Goal: Task Accomplishment & Management: Manage account settings

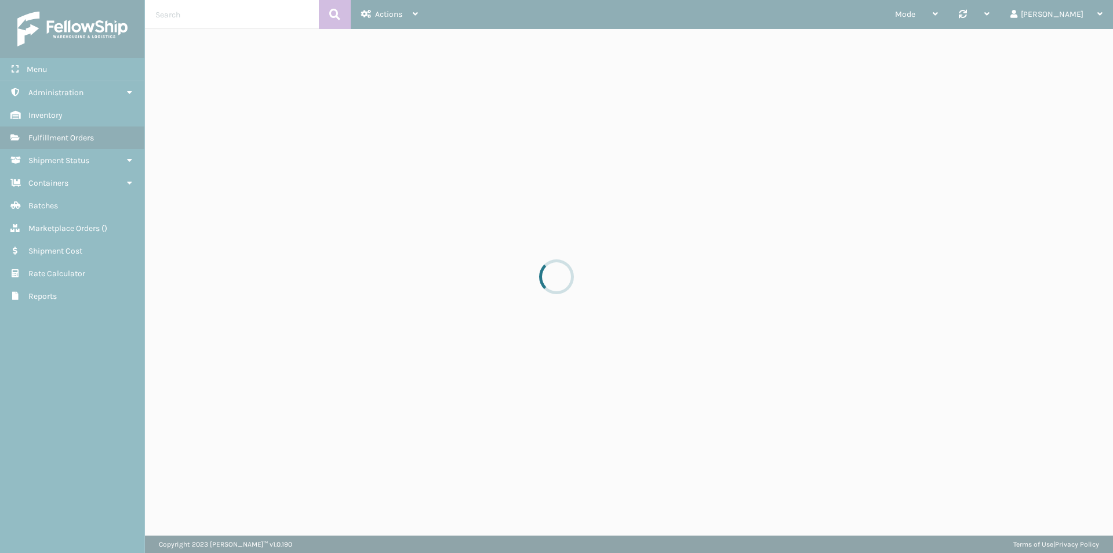
click at [245, 10] on div at bounding box center [556, 276] width 1113 height 553
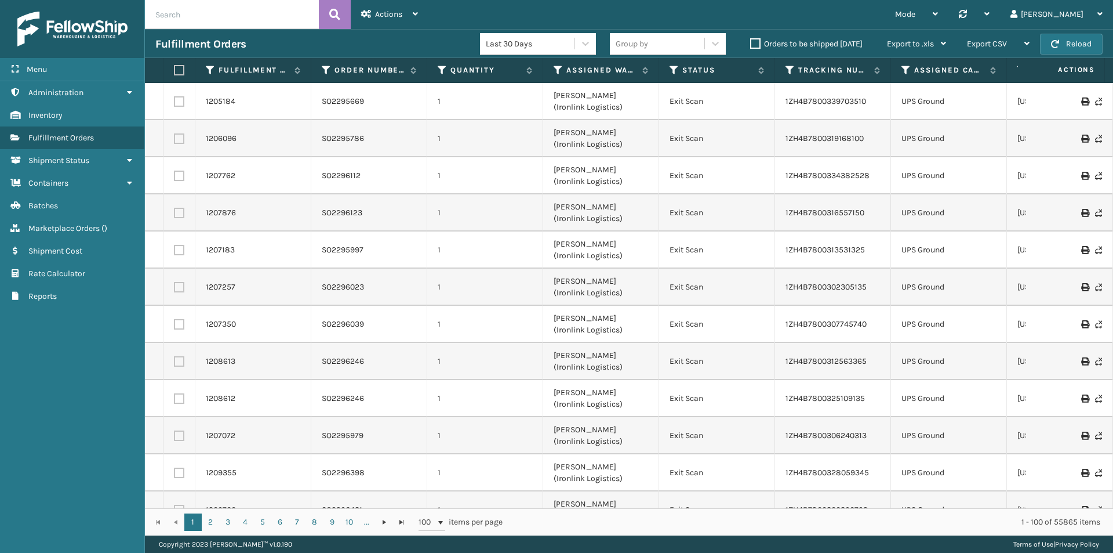
click at [192, 22] on input "text" at bounding box center [232, 14] width 174 height 29
type input "SO2444074"
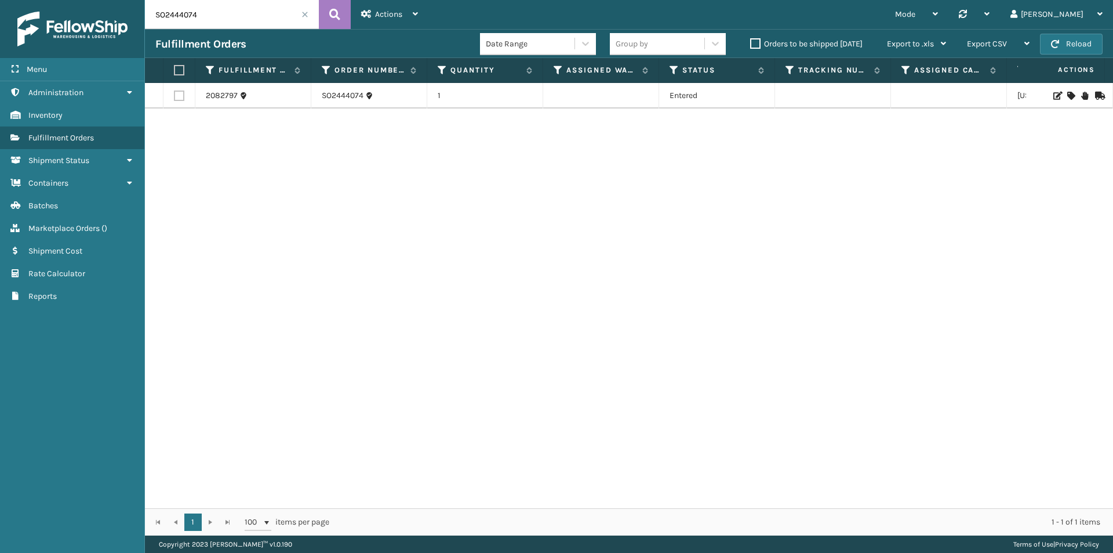
click at [456, 94] on td "1" at bounding box center [485, 96] width 116 height 26
click at [336, 94] on link "SO2444074" at bounding box center [343, 96] width 42 height 12
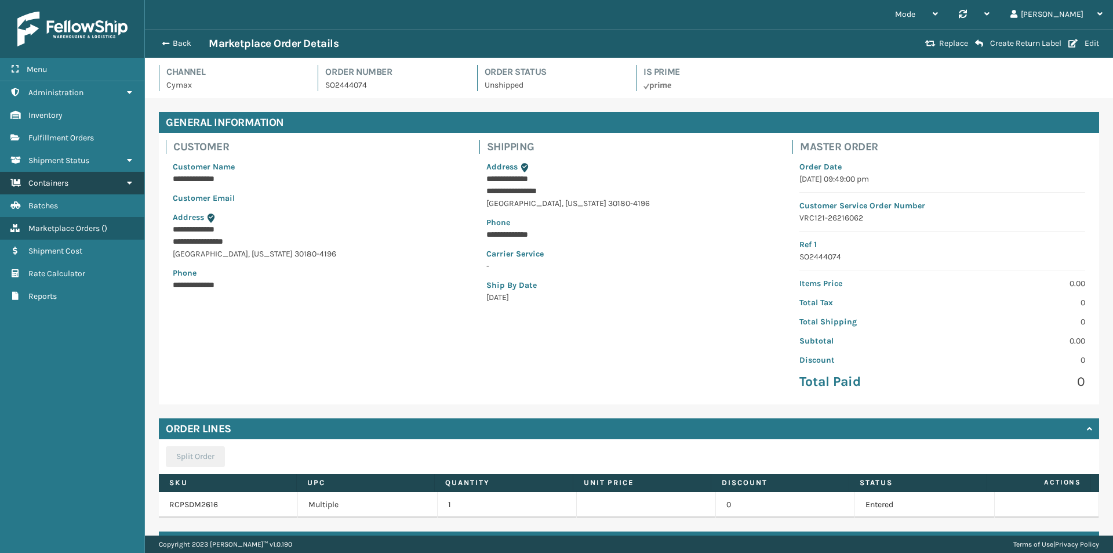
click at [129, 183] on icon at bounding box center [129, 183] width 9 height 8
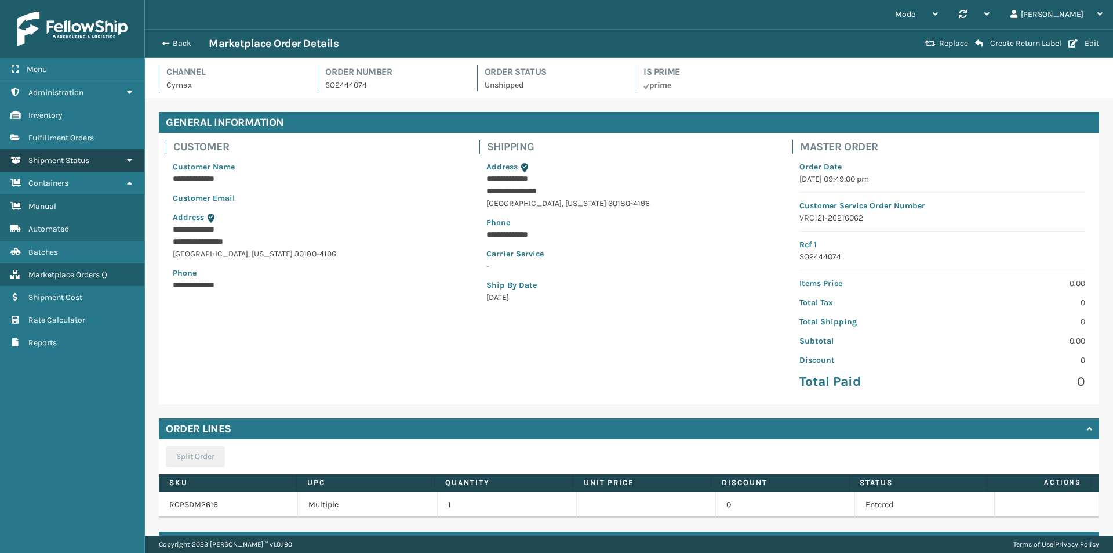
click at [129, 158] on icon at bounding box center [129, 160] width 9 height 8
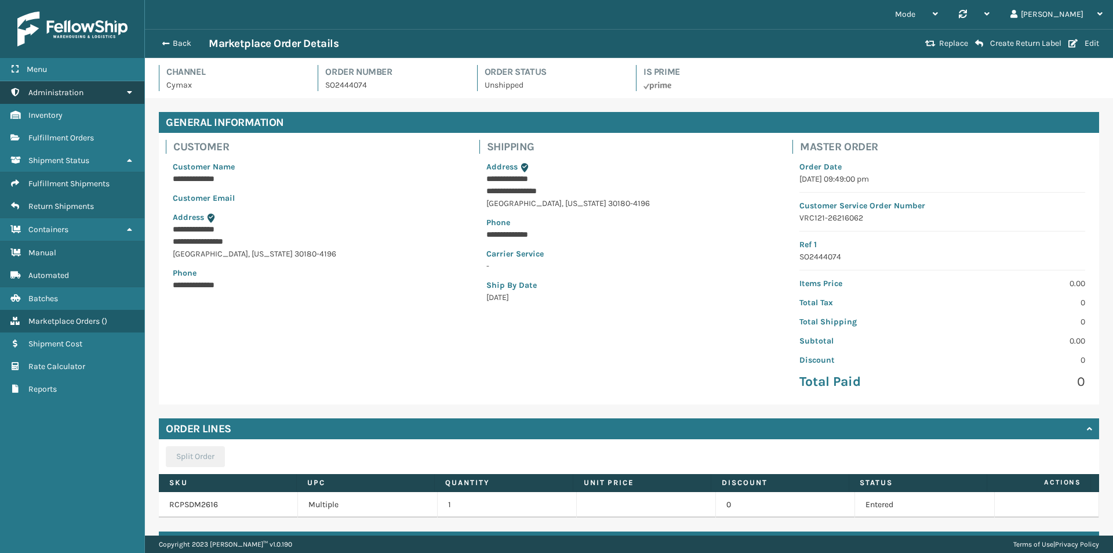
click at [121, 94] on link "Administration" at bounding box center [72, 92] width 144 height 23
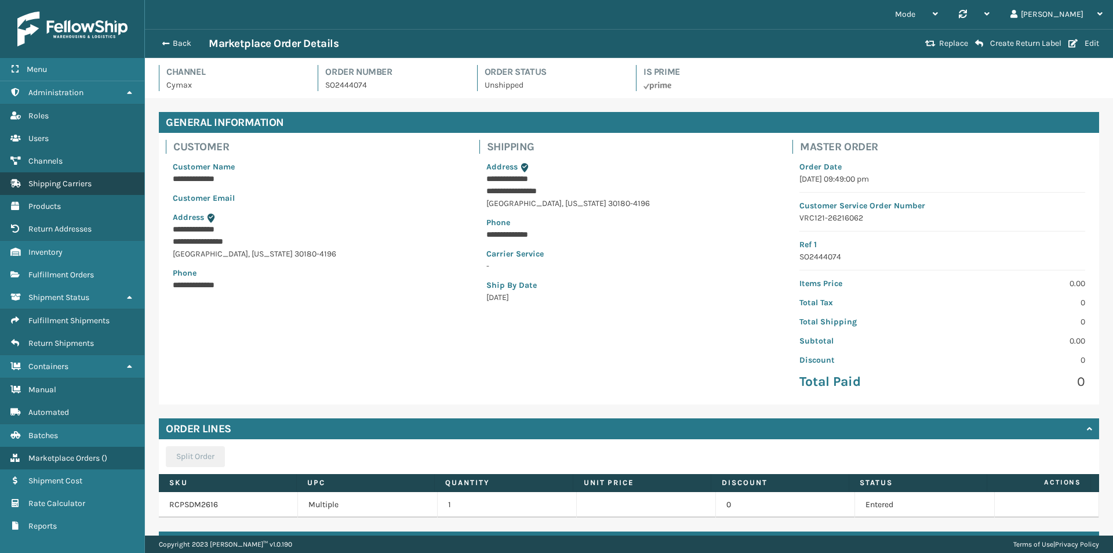
click at [95, 181] on link "Shipping Carriers" at bounding box center [72, 183] width 144 height 23
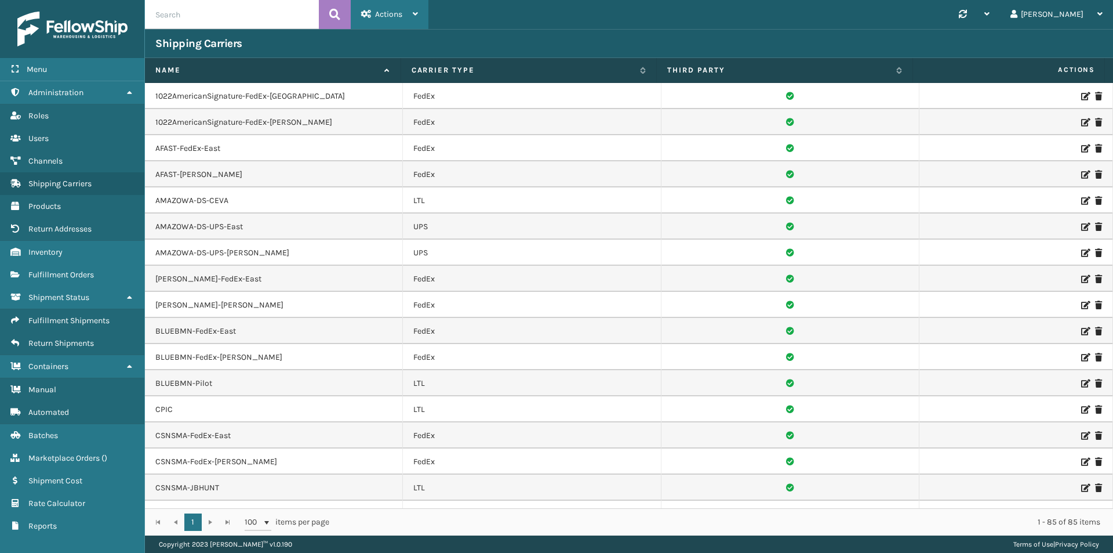
click at [389, 10] on span "Actions" at bounding box center [388, 14] width 27 height 10
click at [390, 47] on button "New Carrier" at bounding box center [428, 45] width 155 height 30
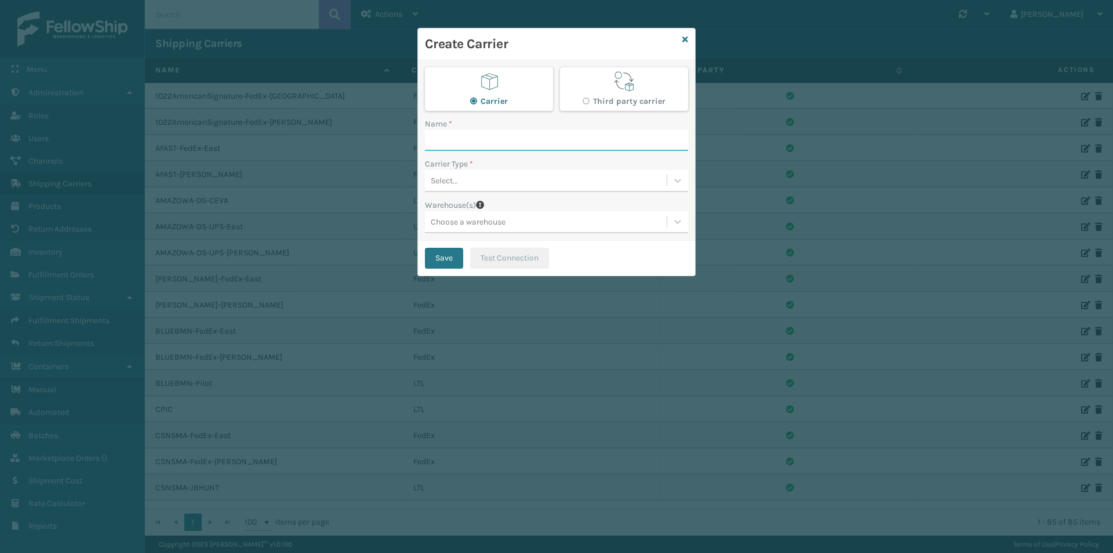
click at [478, 138] on input "Name *" at bounding box center [556, 140] width 263 height 21
type input "SEKO"
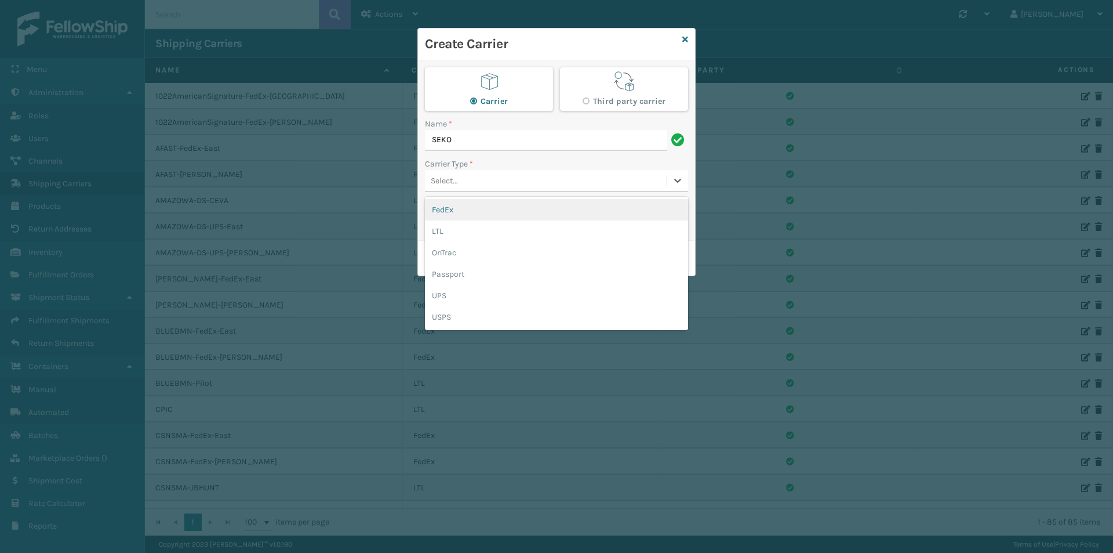
click at [500, 173] on div "Select..." at bounding box center [546, 180] width 242 height 19
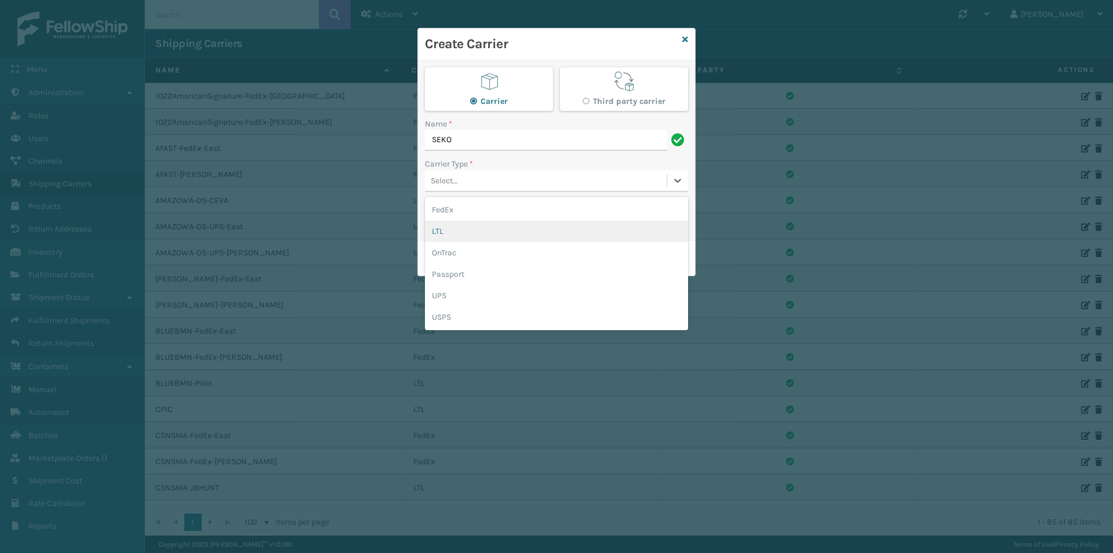
click at [477, 235] on div "LTL" at bounding box center [556, 230] width 263 height 21
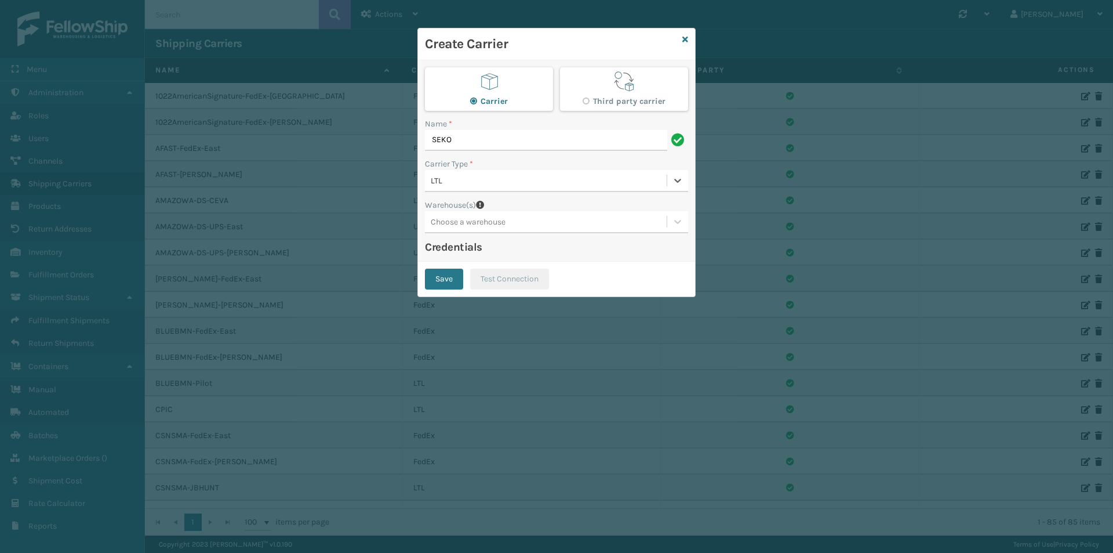
click at [488, 227] on div "Choose a warehouse" at bounding box center [468, 222] width 75 height 12
click at [500, 273] on div "[PERSON_NAME] (Ironlink Logistics)" at bounding box center [556, 272] width 263 height 21
click at [449, 282] on button "Save" at bounding box center [444, 278] width 38 height 21
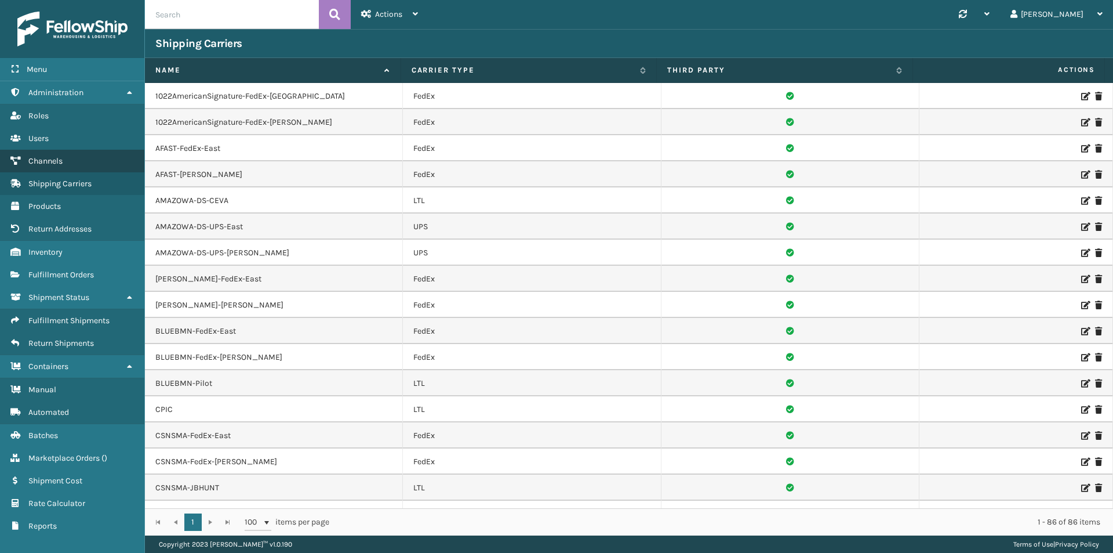
click at [64, 154] on link "Channels" at bounding box center [72, 161] width 144 height 23
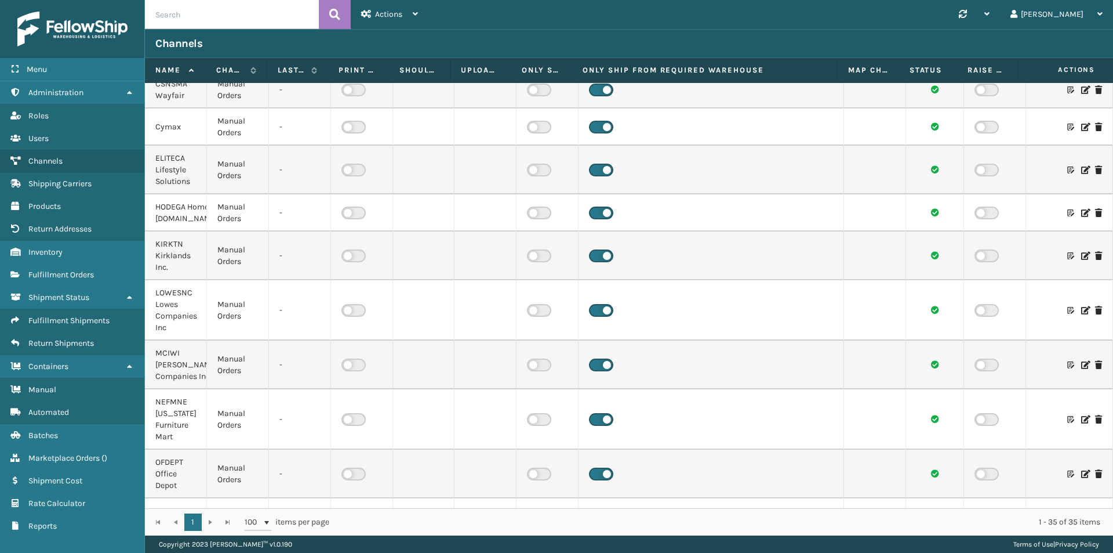
scroll to position [754, 0]
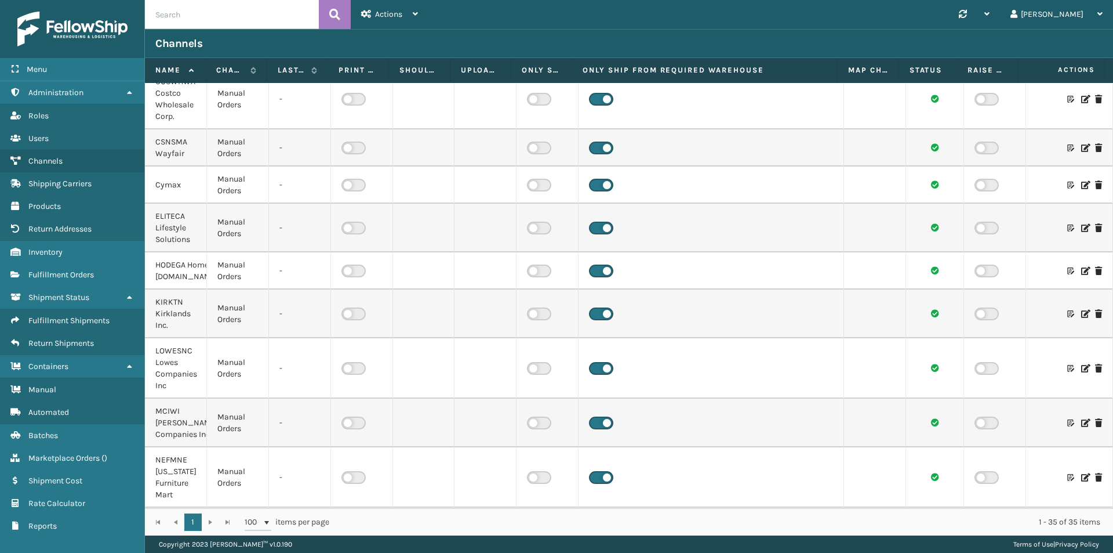
click at [1081, 189] on icon at bounding box center [1084, 185] width 7 height 8
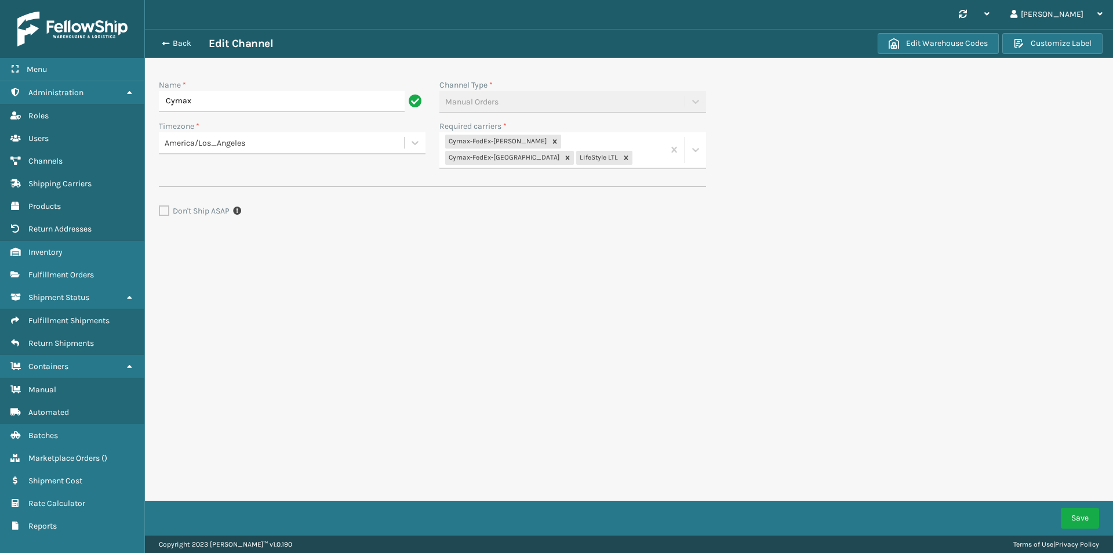
click at [575, 159] on div "Cymax-FedEx-[PERSON_NAME] Cymax-FedEx-Bristol LifeStyle LTL" at bounding box center [552, 149] width 224 height 35
click at [467, 254] on div "SEKO" at bounding box center [573, 256] width 267 height 21
click at [1081, 522] on button "Save" at bounding box center [1080, 517] width 38 height 21
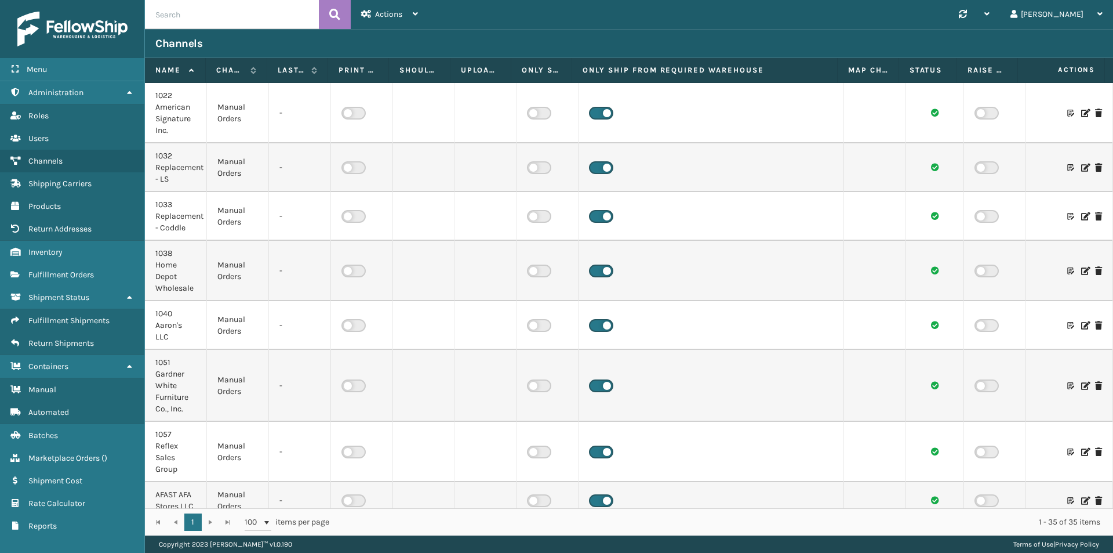
click at [213, 12] on input "text" at bounding box center [232, 14] width 174 height 29
paste input "SO2444074"
type input "SO2444074"
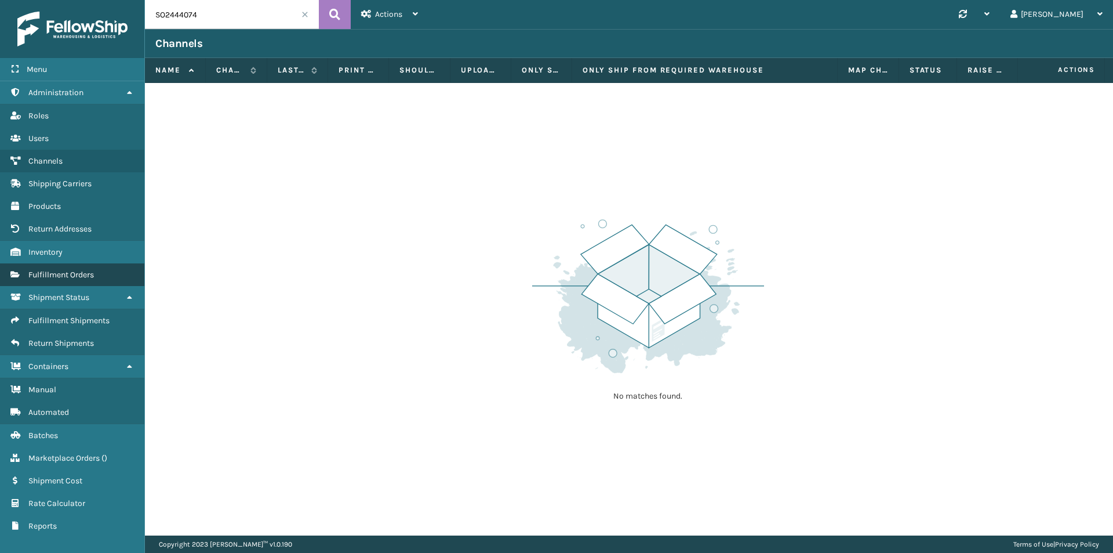
click at [74, 274] on span "Fulfillment Orders" at bounding box center [61, 275] width 66 height 10
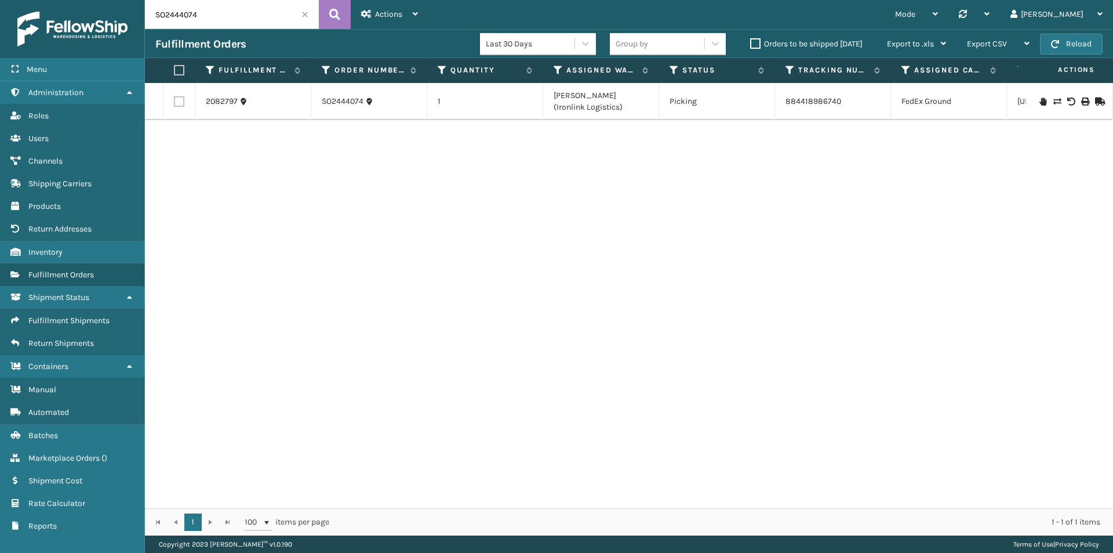
click at [208, 14] on input "SO2444074" at bounding box center [232, 14] width 174 height 29
click at [348, 103] on link "SO2444074" at bounding box center [343, 102] width 42 height 12
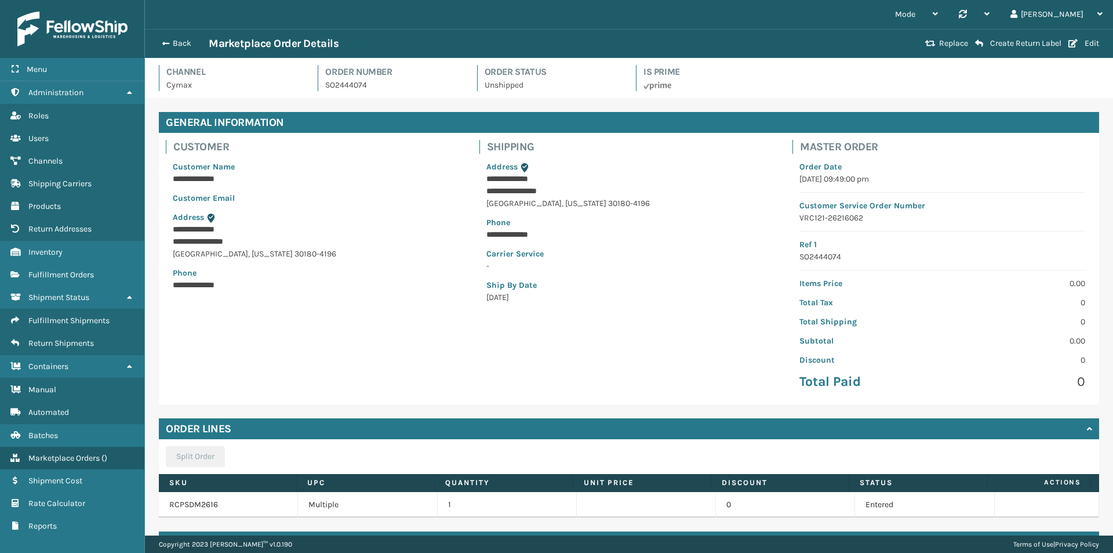
scroll to position [66, 0]
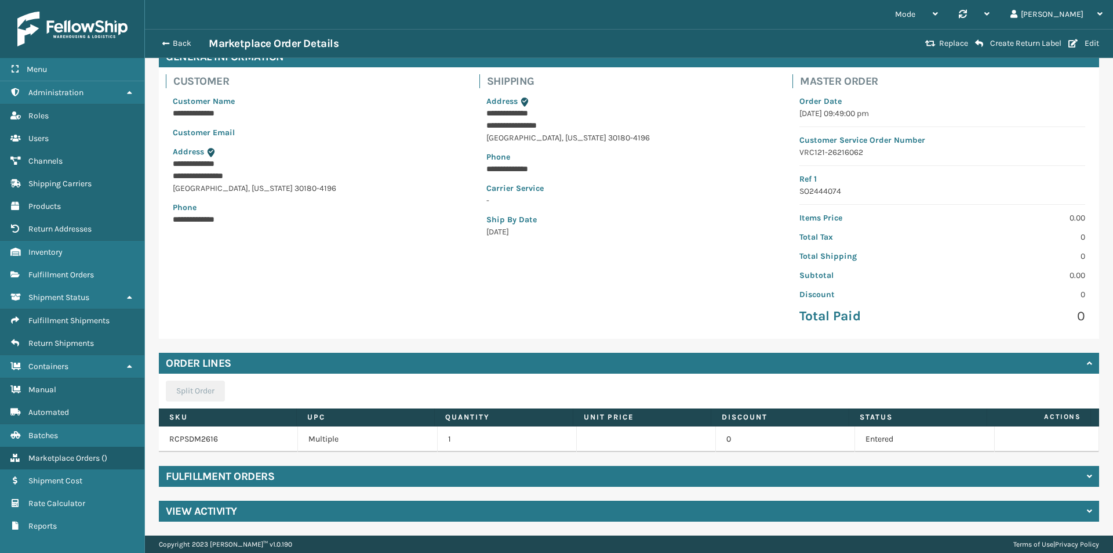
click at [241, 515] on div "View Activity" at bounding box center [629, 510] width 941 height 21
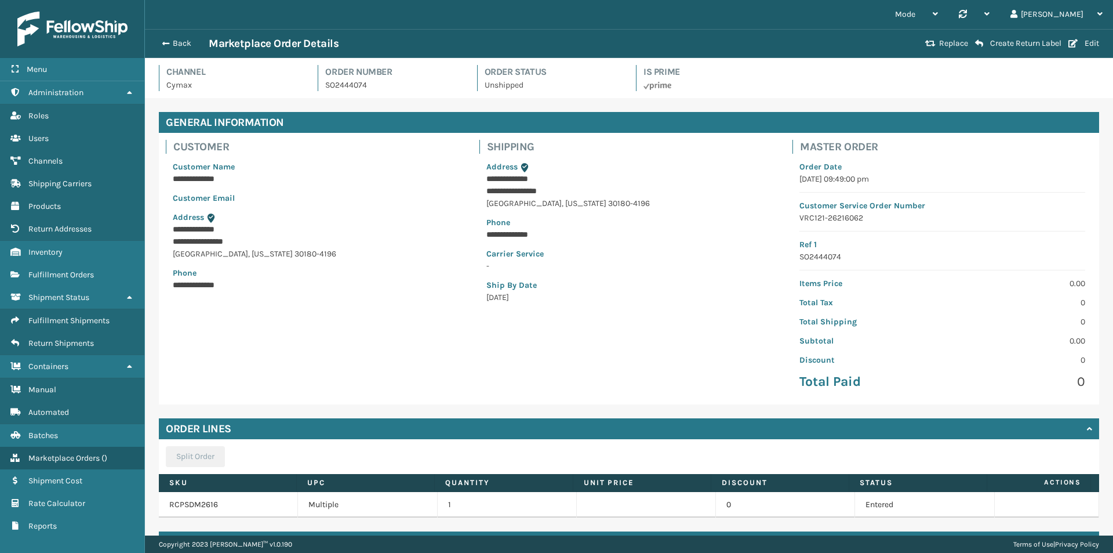
click at [809, 257] on p "SO2444074" at bounding box center [943, 256] width 286 height 12
copy p "SO2444074"
